Goal: Check status: Check status

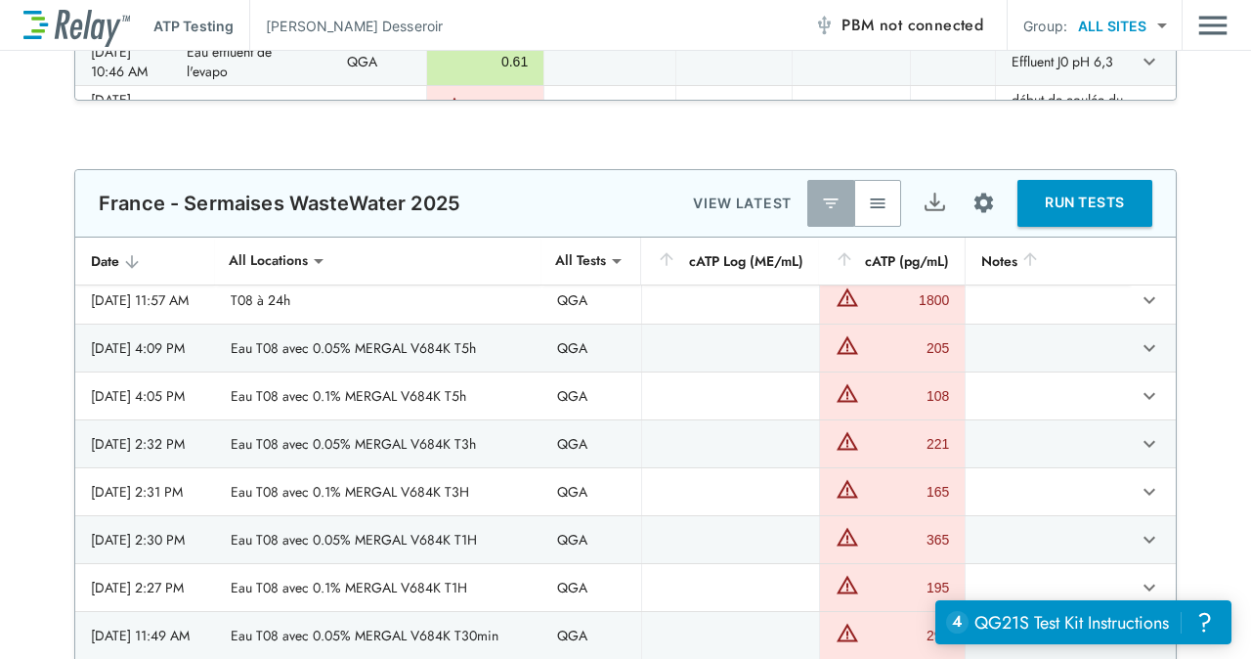
scroll to position [490, 0]
click at [868, 201] on img "button" at bounding box center [878, 203] width 20 height 20
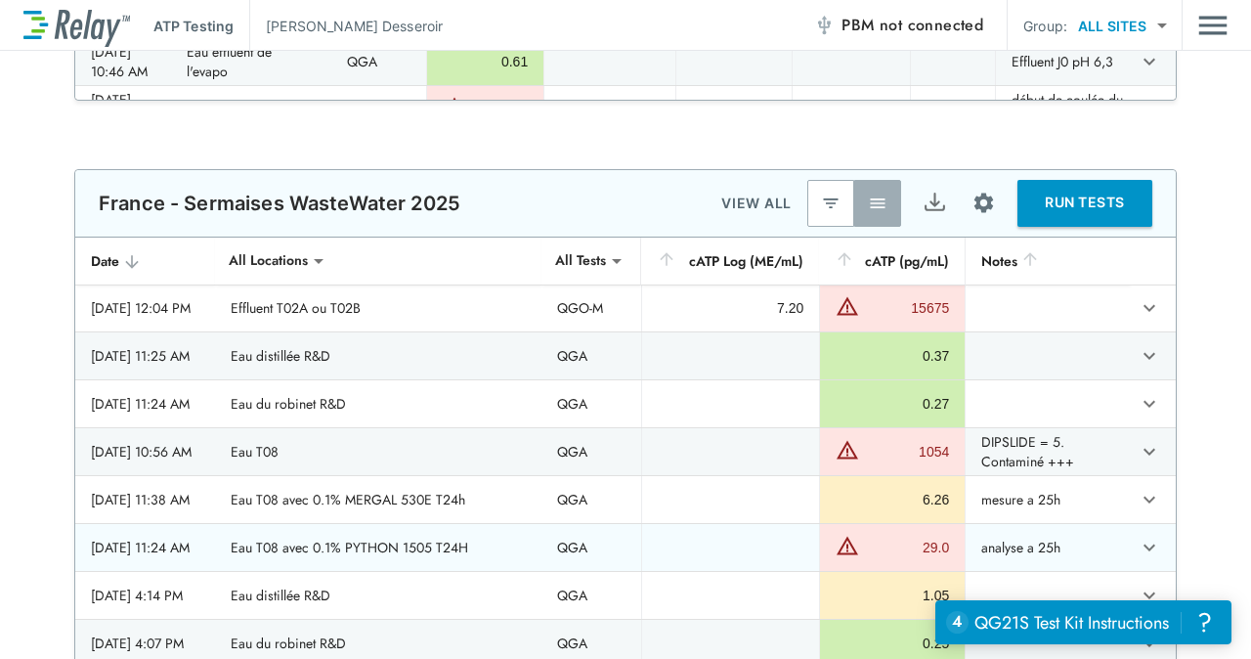
scroll to position [4217, 0]
click at [331, 430] on td "Eau T08" at bounding box center [378, 453] width 326 height 47
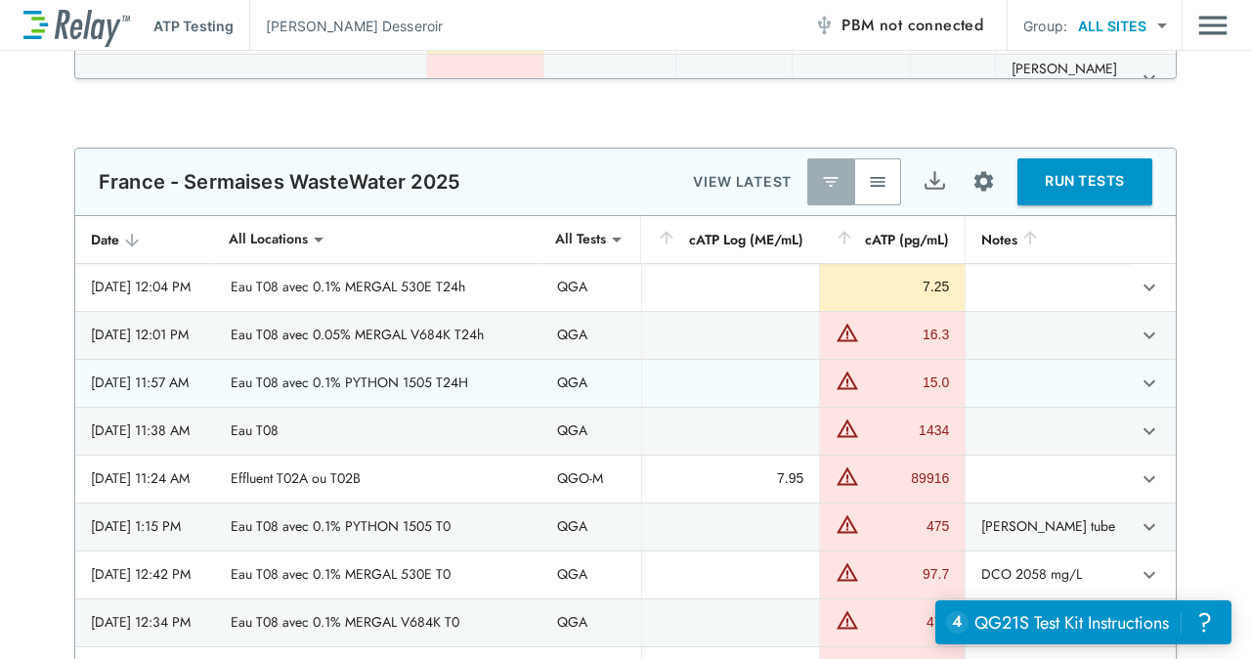
scroll to position [666, 0]
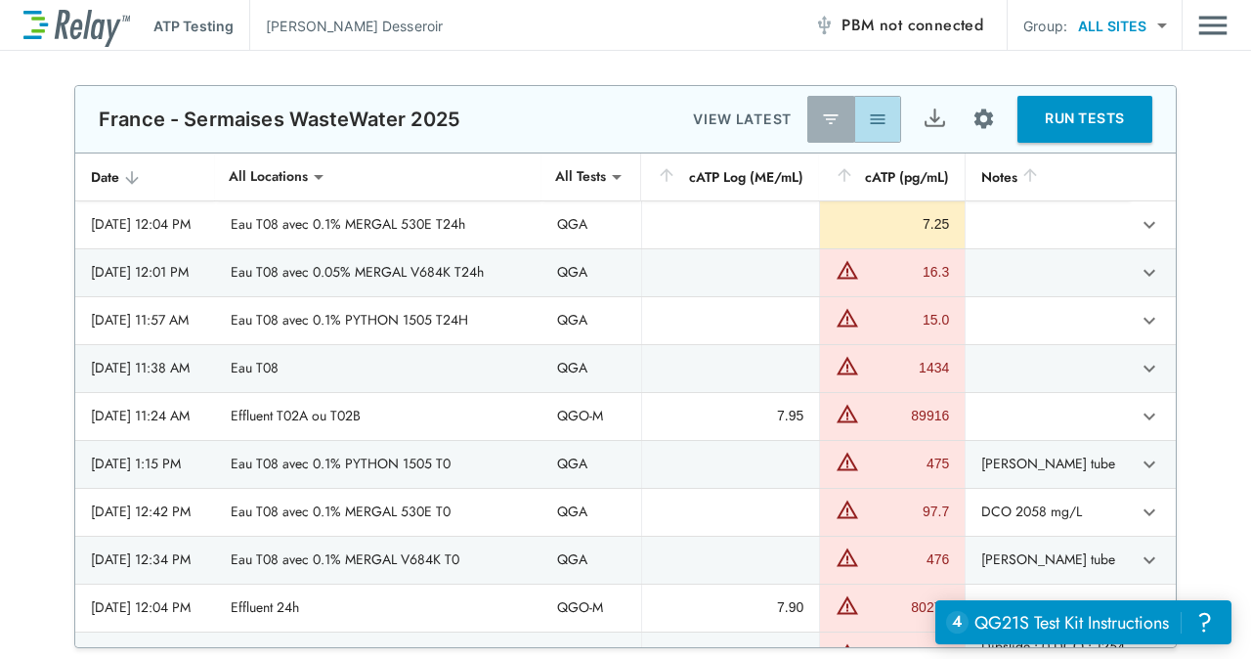
click at [881, 123] on button "button" at bounding box center [877, 119] width 47 height 47
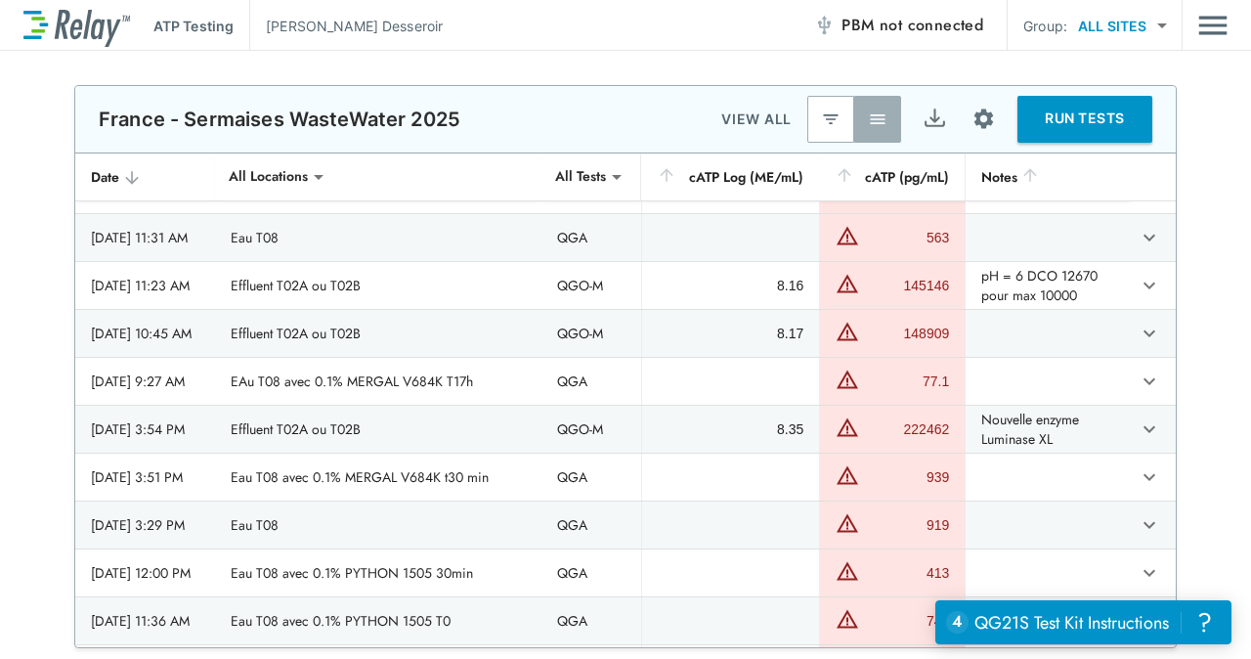
scroll to position [2471, 0]
click at [876, 25] on span "PBM not connected" at bounding box center [912, 25] width 142 height 27
click at [950, 18] on span "connected" at bounding box center [946, 25] width 76 height 22
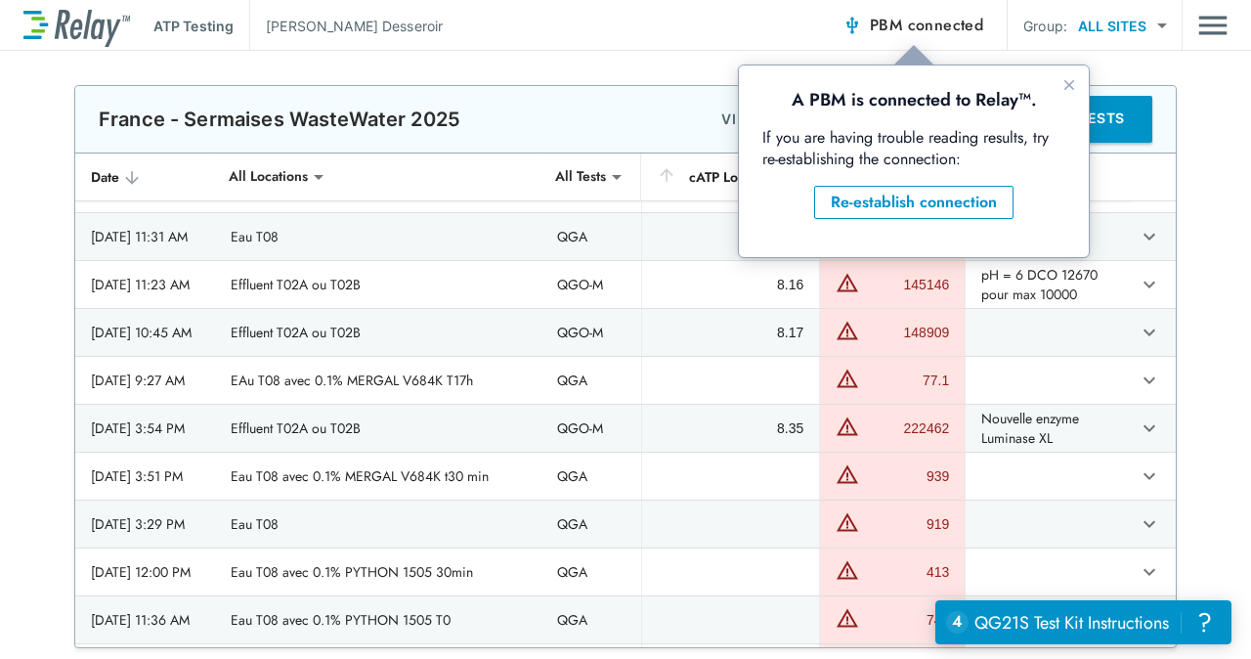
scroll to position [0, 0]
click at [737, 7] on div "ATP Testing Alexandre Desseroir PBM connected Group: ALL SITES ********* ​" at bounding box center [625, 25] width 1204 height 51
